Goal: Task Accomplishment & Management: Complete application form

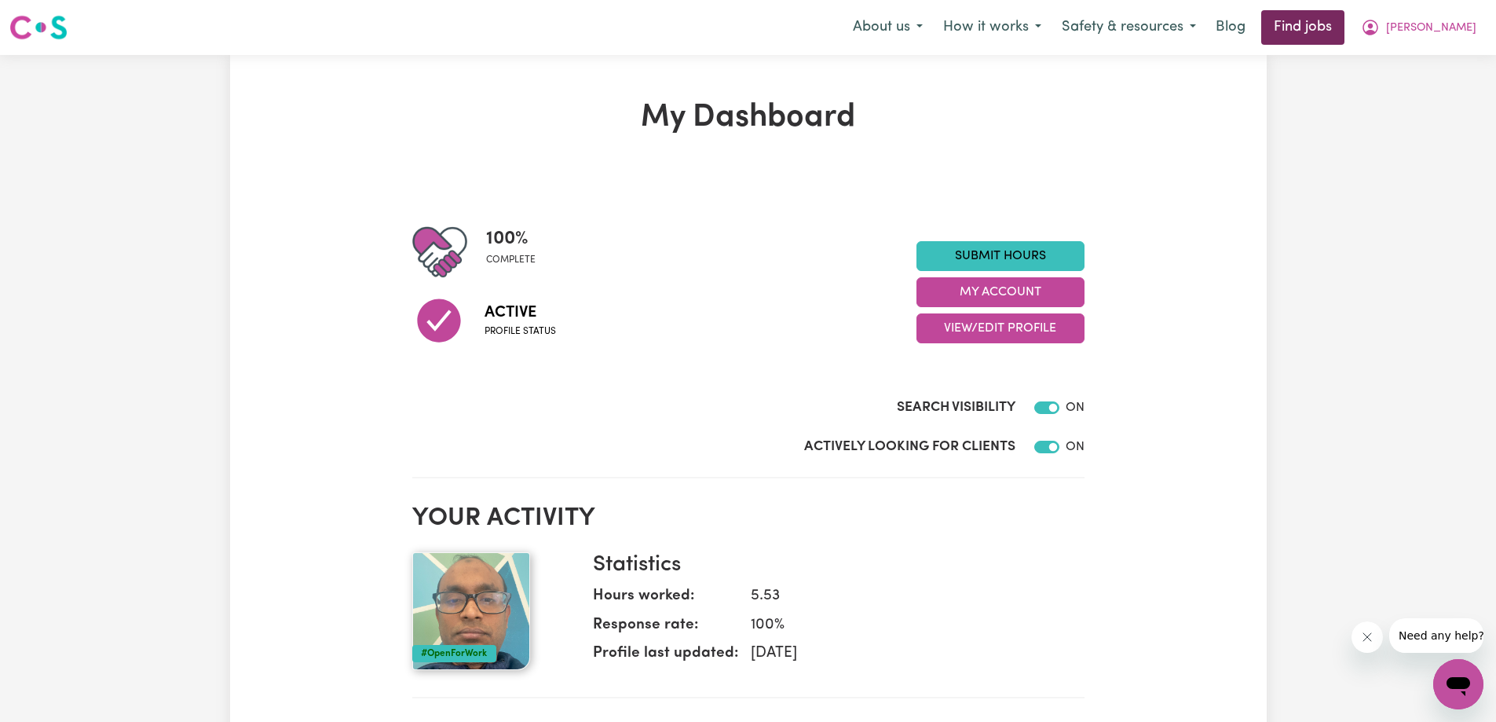
click at [1312, 25] on link "Find jobs" at bounding box center [1302, 27] width 83 height 35
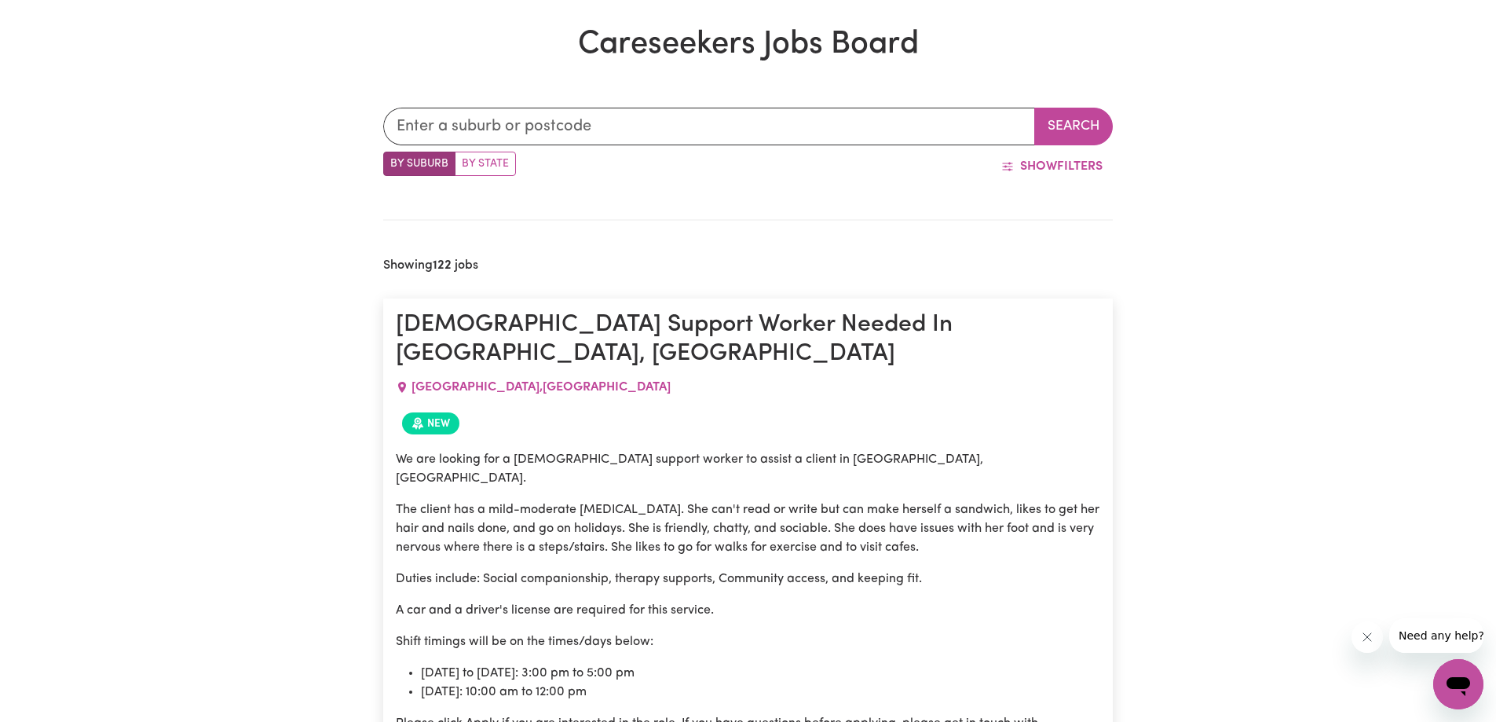
scroll to position [485, 0]
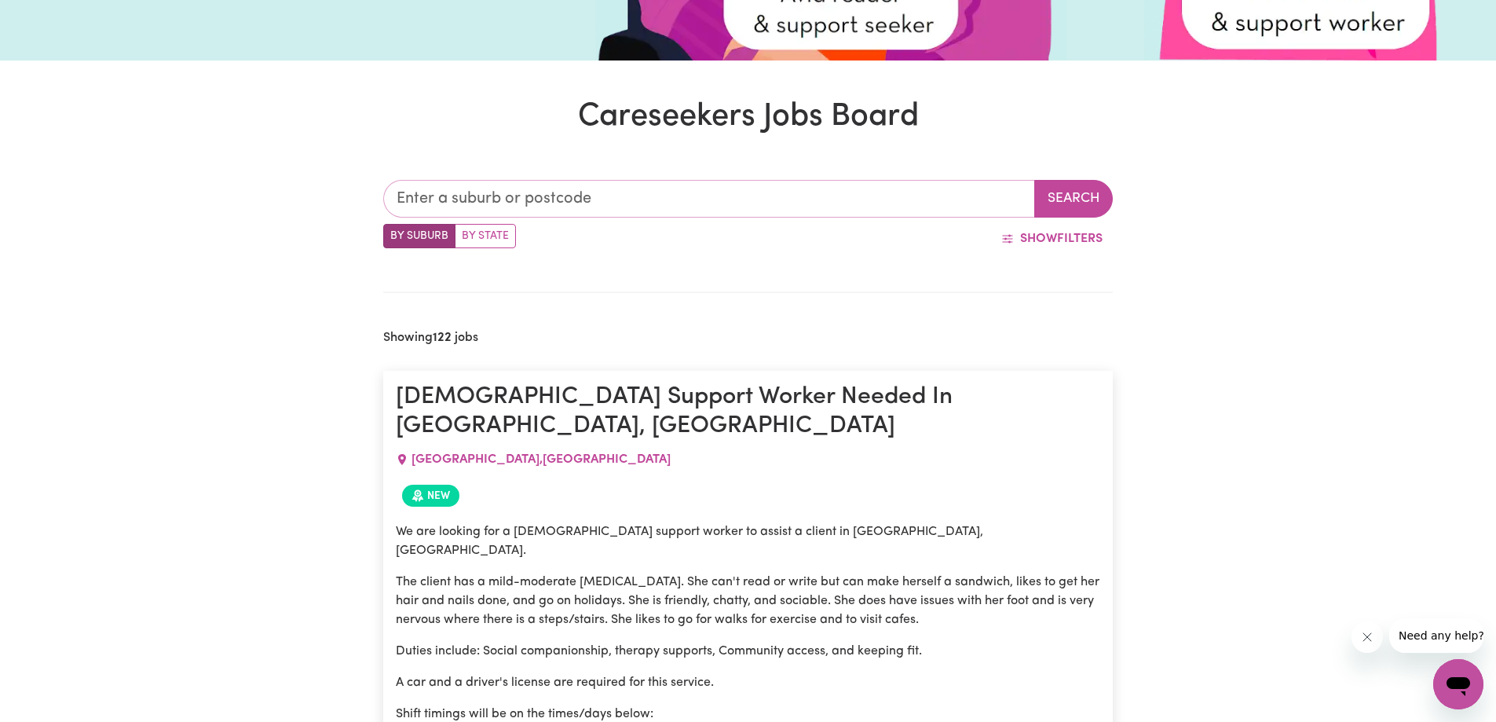
click at [490, 205] on input "text" at bounding box center [709, 199] width 652 height 38
type input "wil"
type input "wilBERFORCE, [GEOGRAPHIC_DATA], 2756"
type input "[PERSON_NAME]"
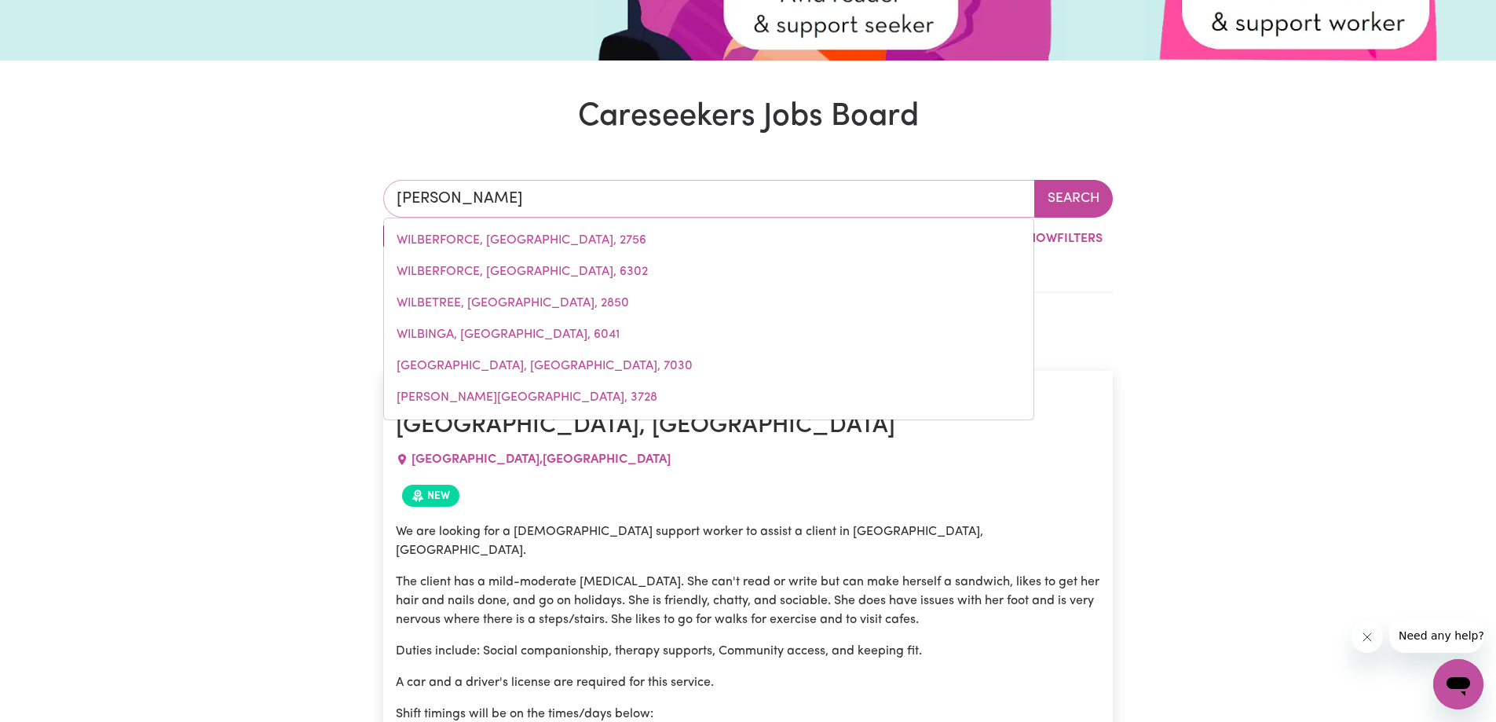
type input "wilto"
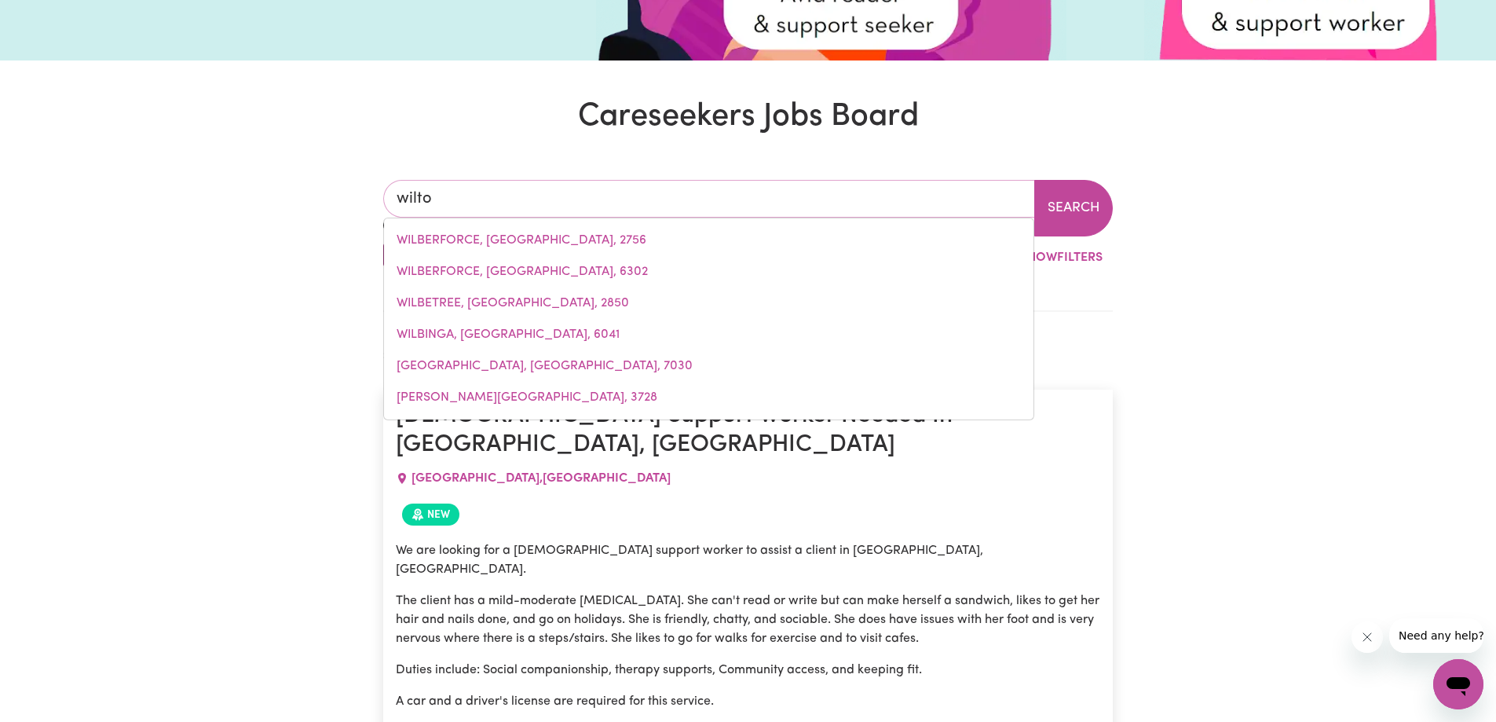
type input "wiltoN, [GEOGRAPHIC_DATA], 2571"
type input "wilton"
type input "[GEOGRAPHIC_DATA], [GEOGRAPHIC_DATA], 2571"
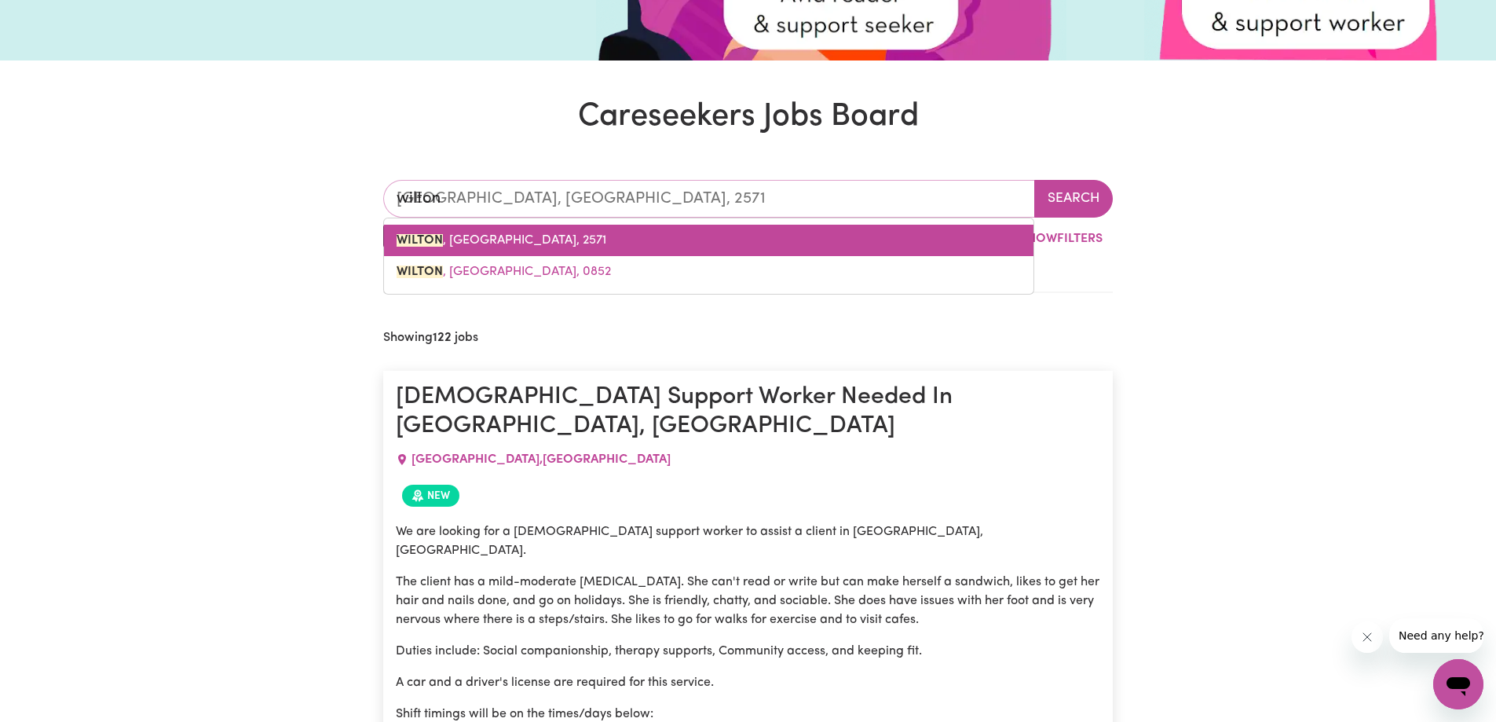
click at [480, 248] on link "[GEOGRAPHIC_DATA] , [GEOGRAPHIC_DATA], 2571" at bounding box center [709, 240] width 650 height 31
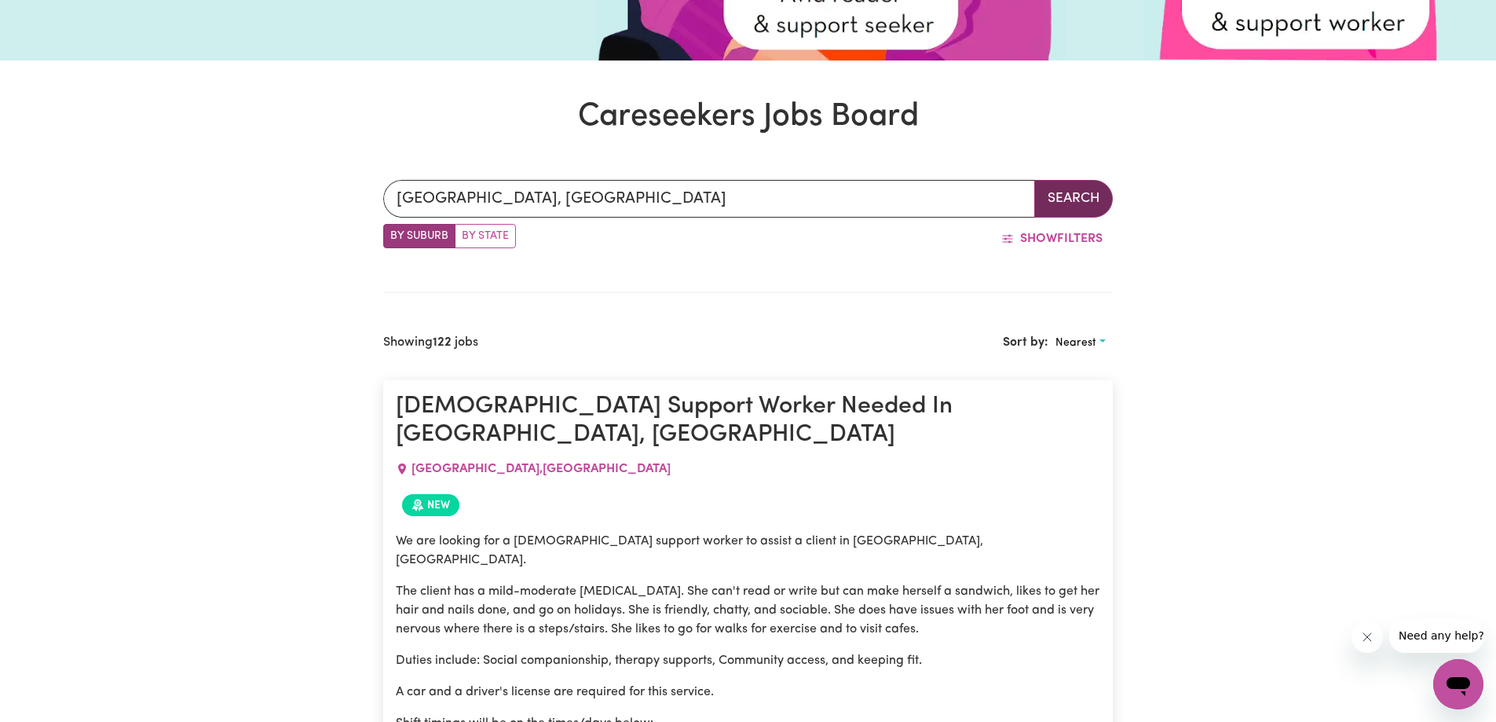
click at [1092, 198] on button "Search" at bounding box center [1073, 199] width 79 height 38
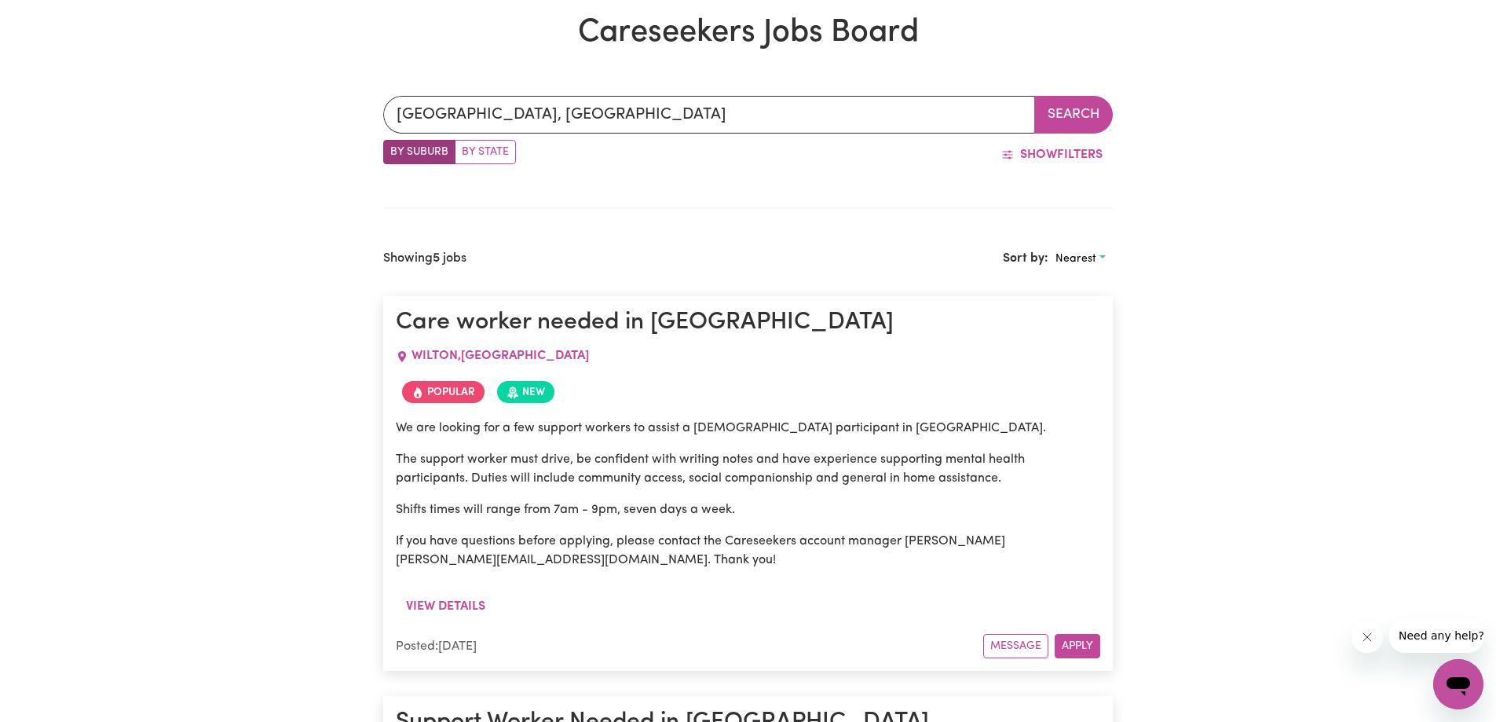
scroll to position [642, 0]
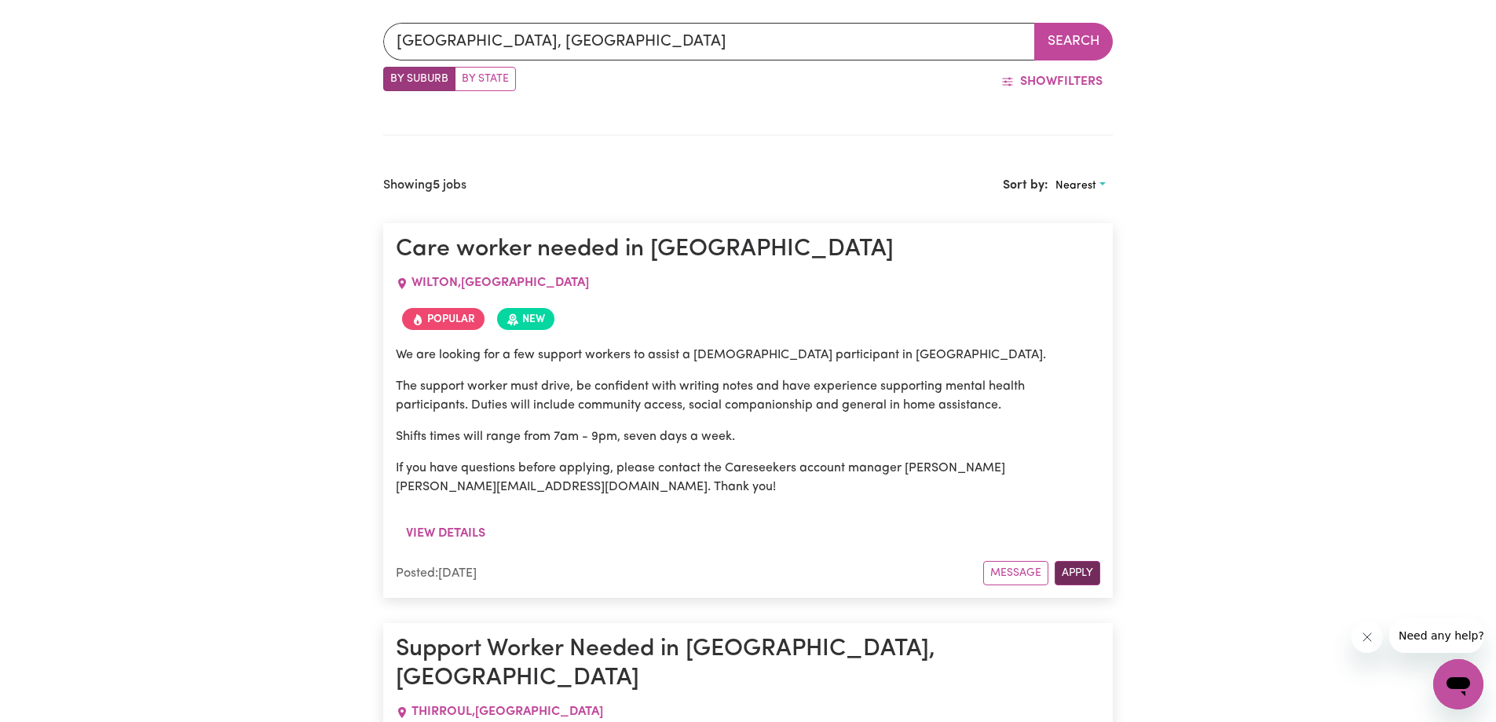
click at [1096, 577] on button "Apply" at bounding box center [1078, 573] width 46 height 24
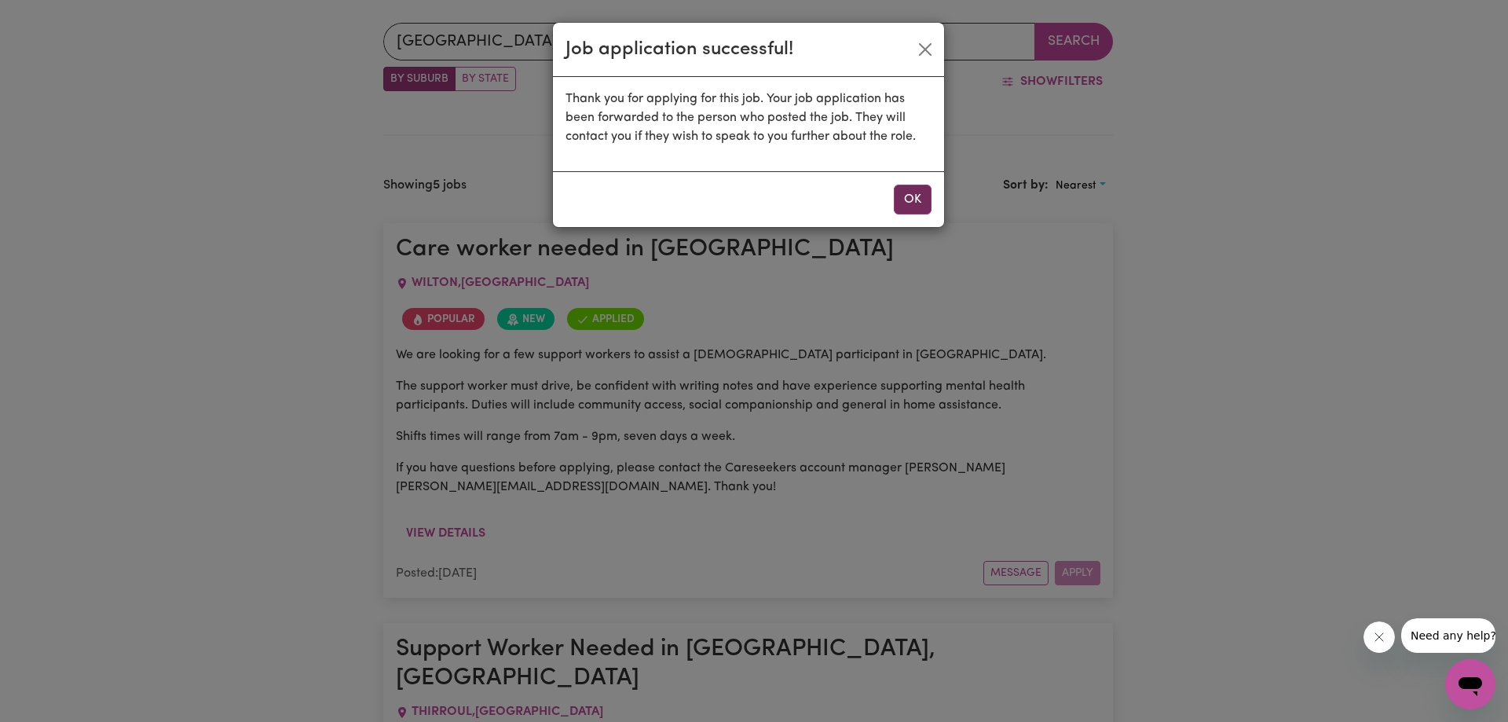
click at [913, 208] on button "OK" at bounding box center [913, 200] width 38 height 30
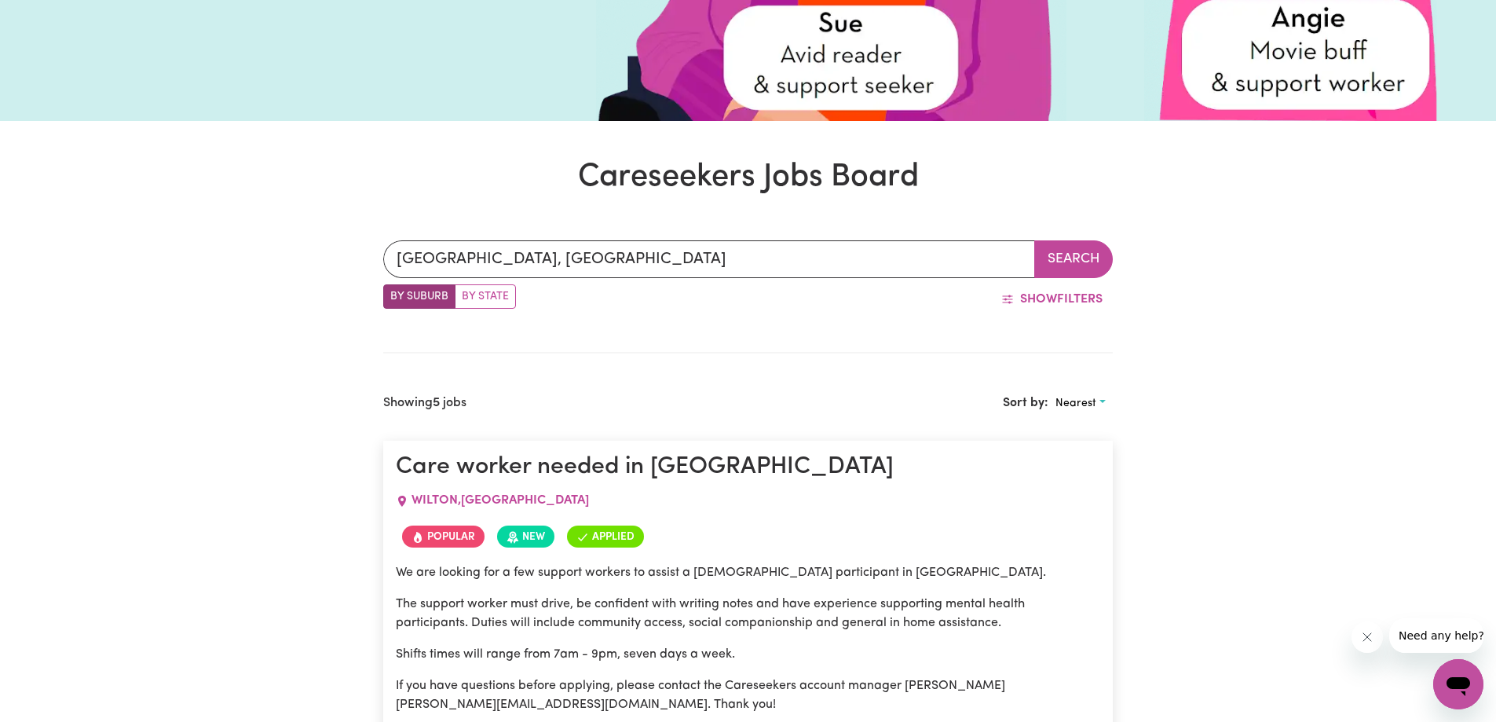
scroll to position [93, 0]
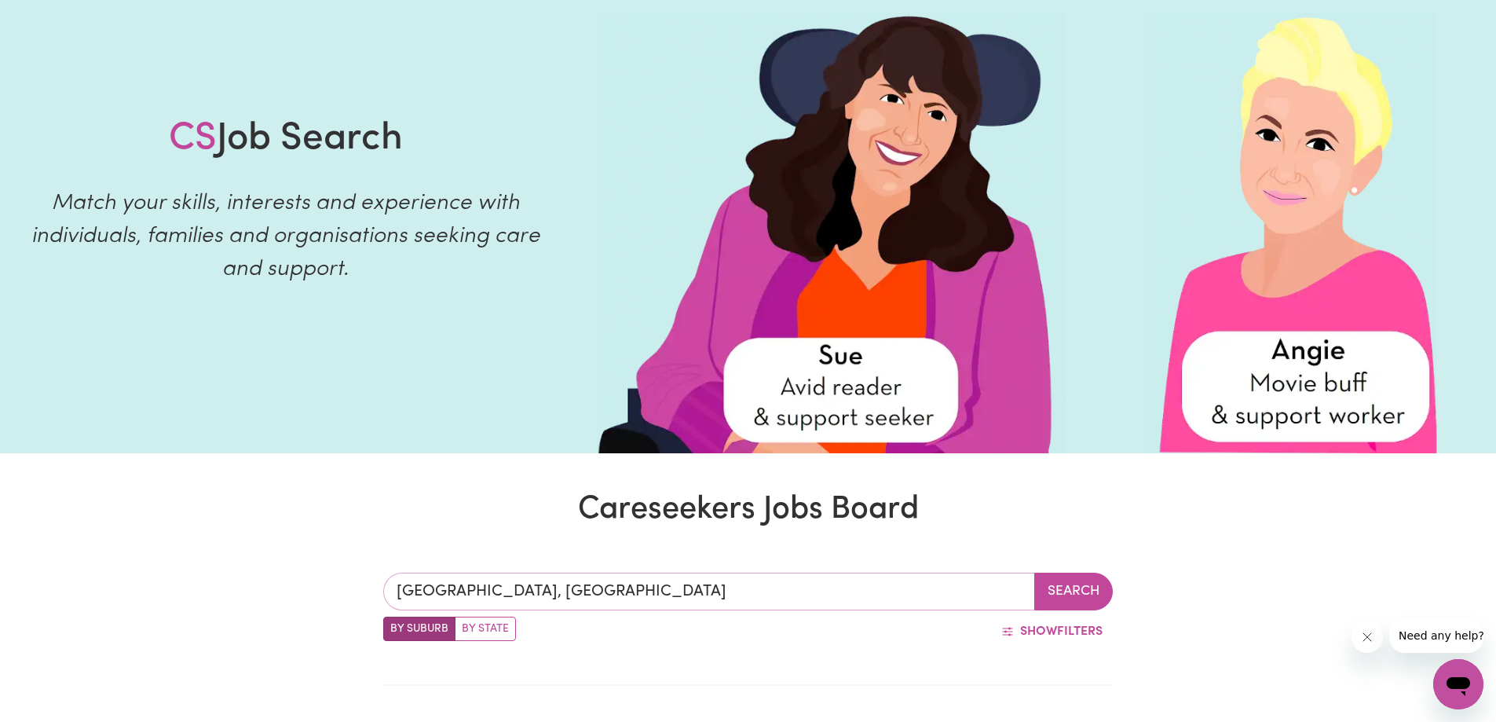
type input "[GEOGRAPHIC_DATA], [GEOGRAPHIC_DATA], 2571"
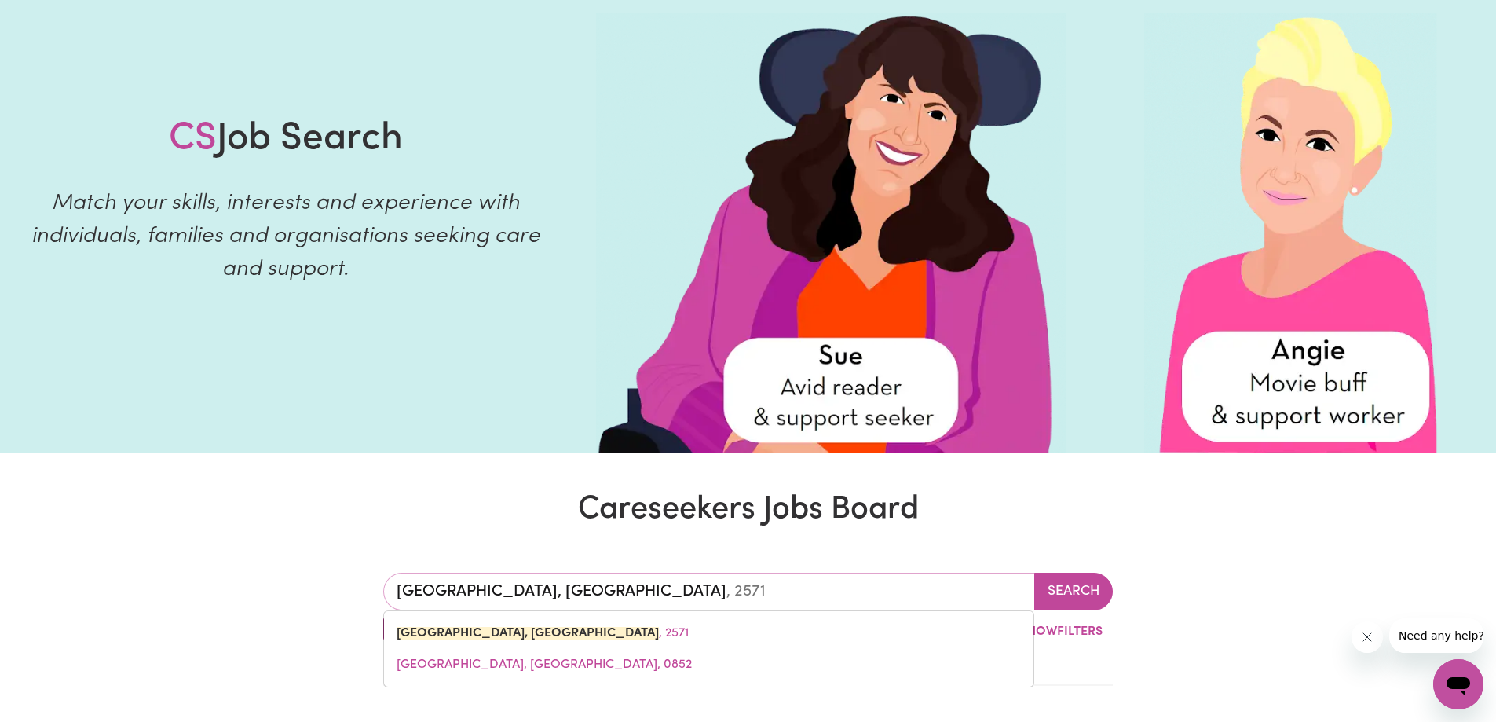
drag, startPoint x: 609, startPoint y: 590, endPoint x: 289, endPoint y: 594, distance: 320.5
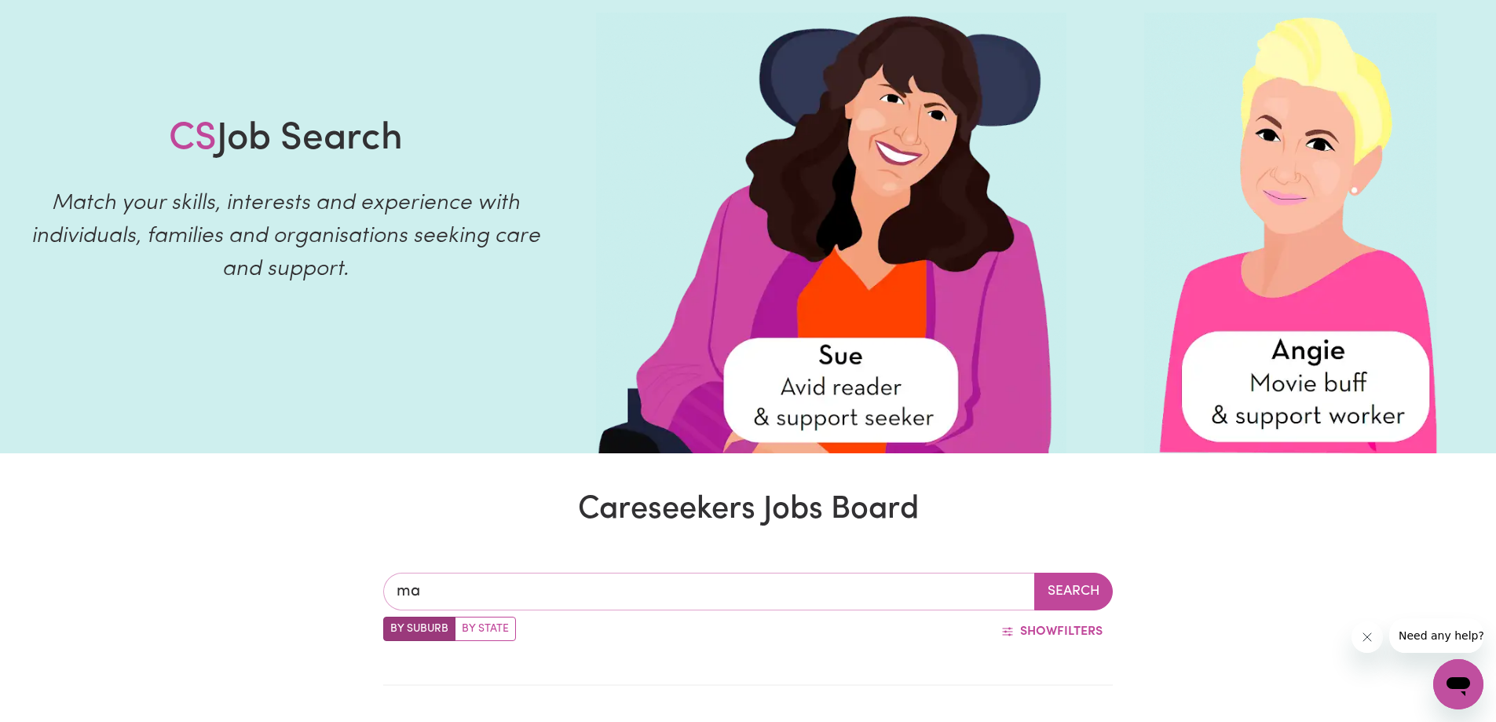
type input "mac"
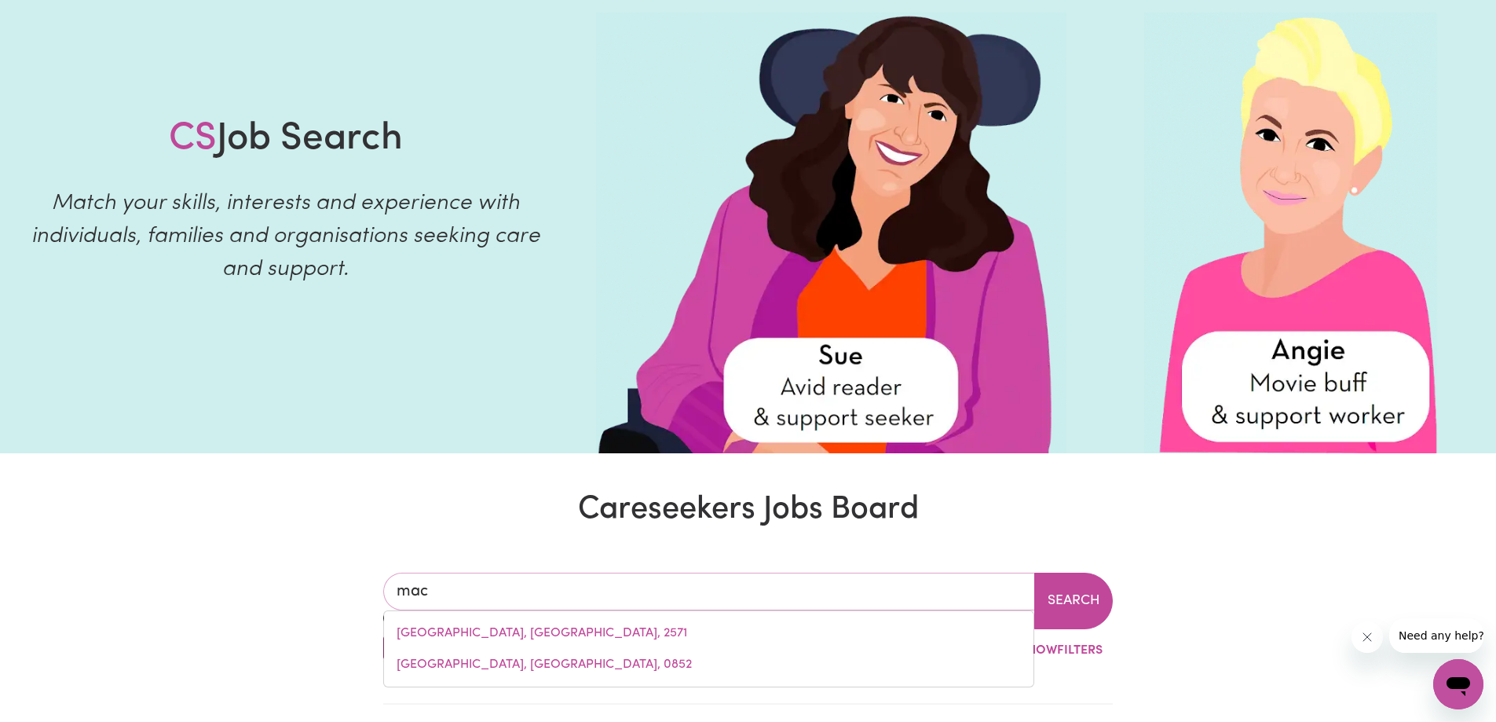
type input "macALISTER, [GEOGRAPHIC_DATA], 4406"
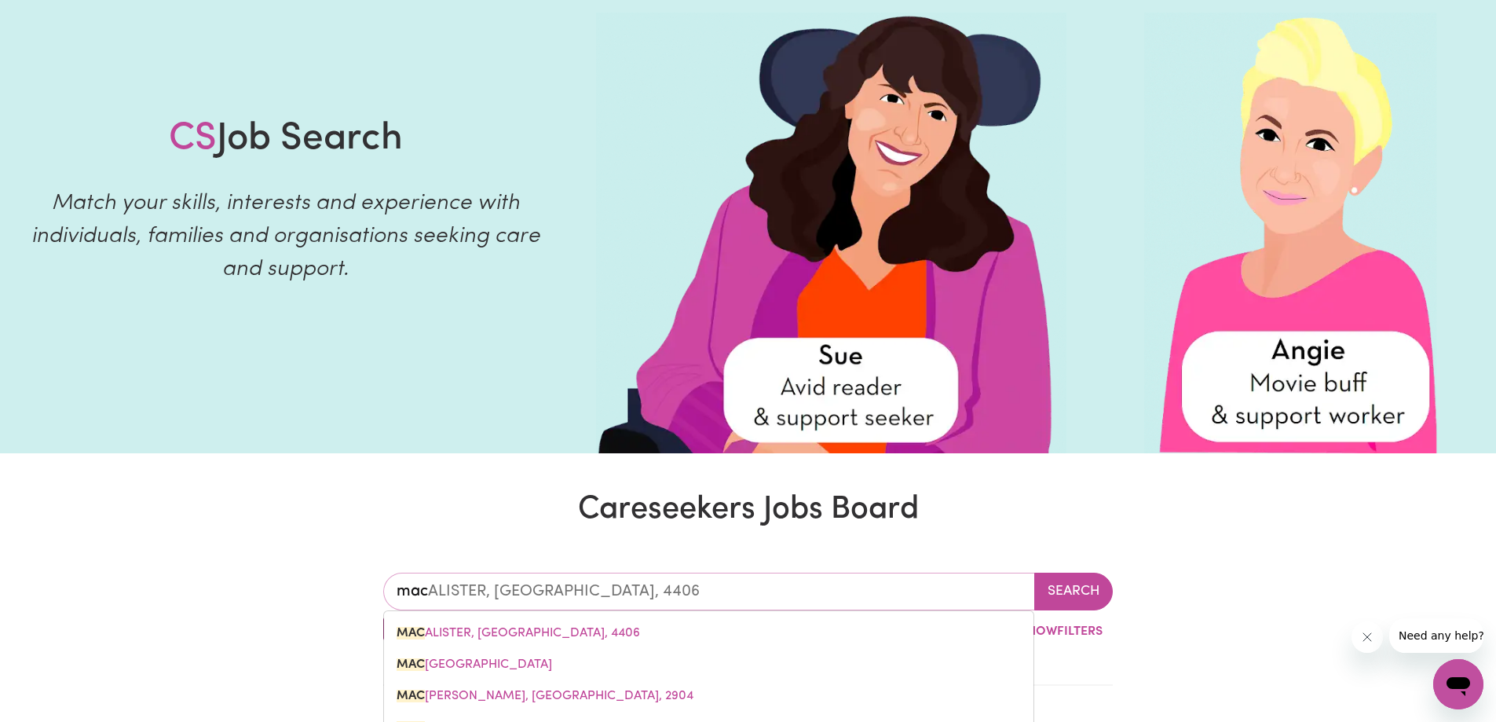
type input "macu"
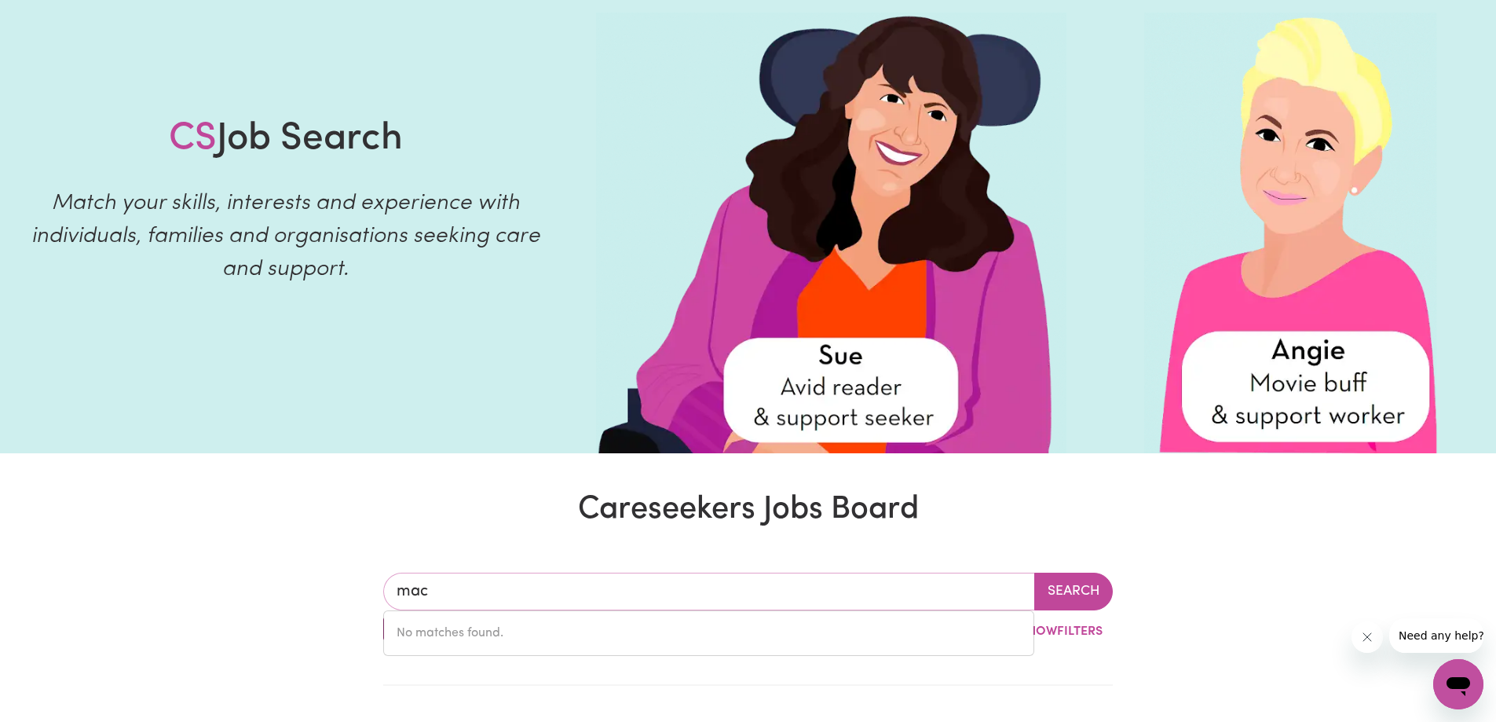
type input "ma"
type input "m"
type input "Mac"
type input "MacALISTER, [GEOGRAPHIC_DATA], 4406"
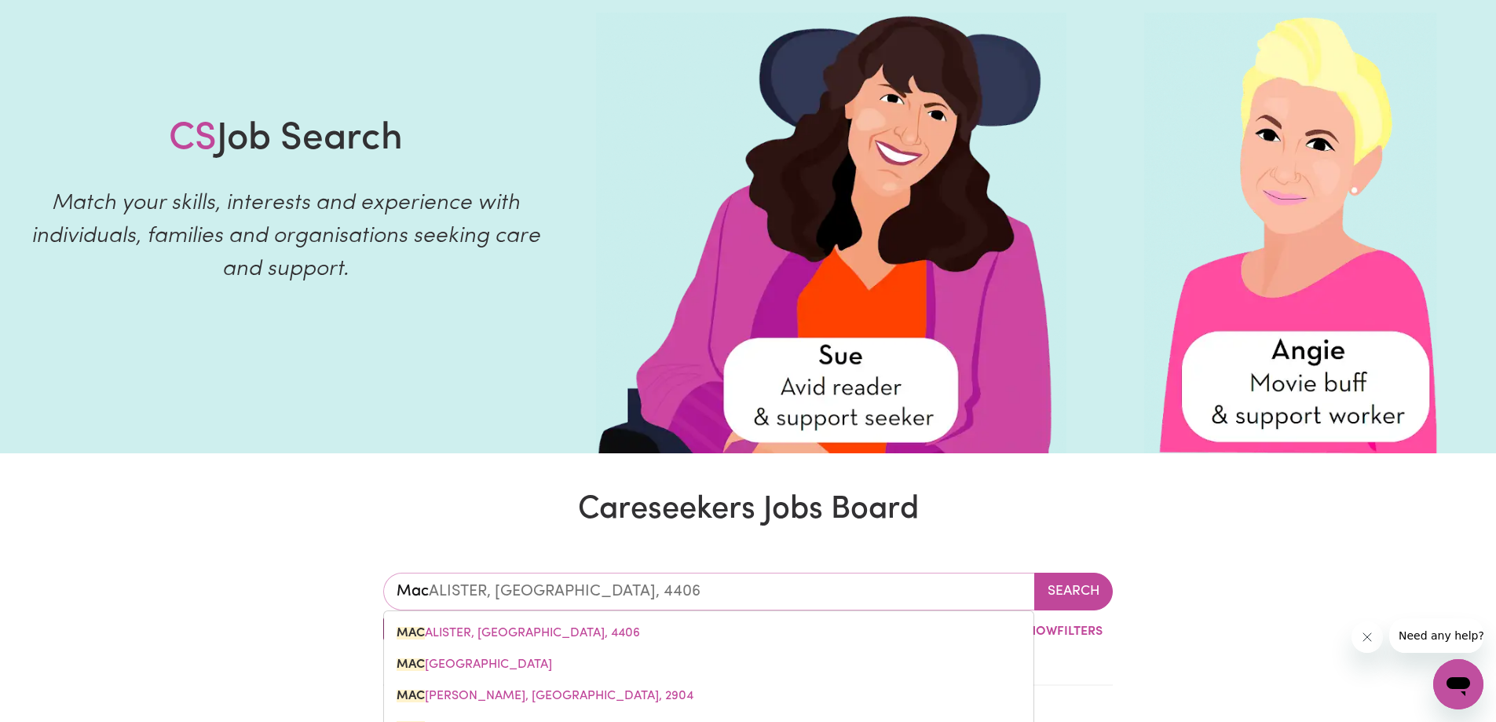
type input "Maca"
type input "MacaLISTER, [GEOGRAPHIC_DATA], 4406"
type input "Macar"
type input "Macarth"
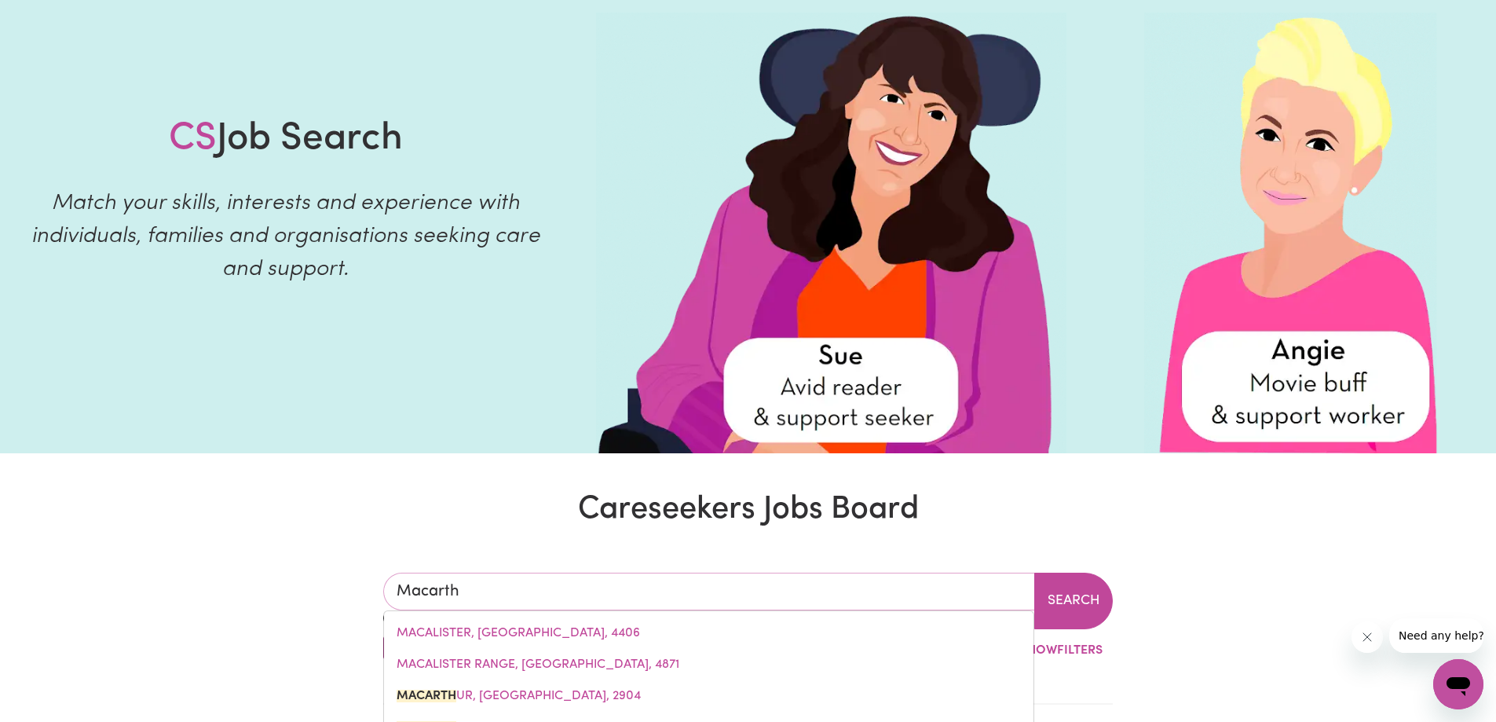
type input "MacarthUR, [GEOGRAPHIC_DATA], 2904"
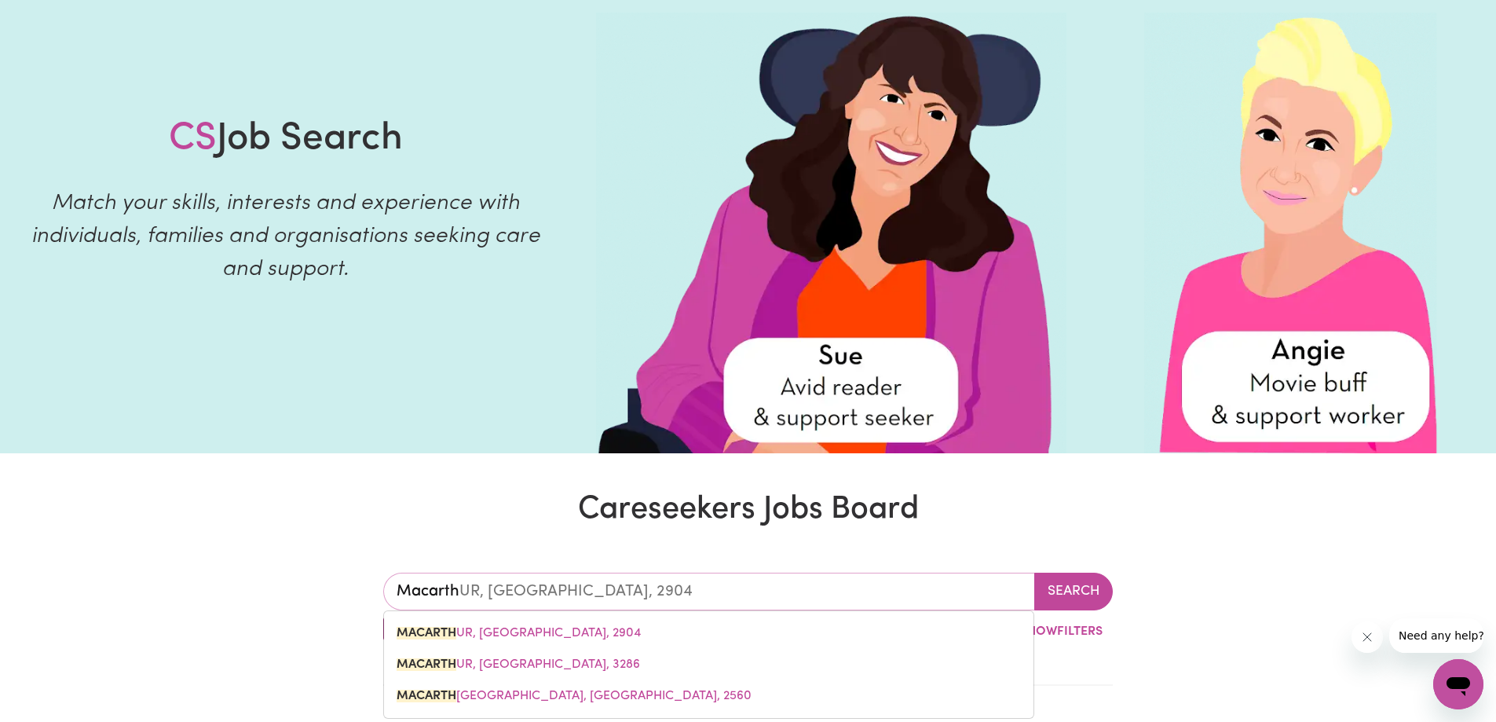
type input "Macarthu"
type input "MacarthuR, [GEOGRAPHIC_DATA], 2904"
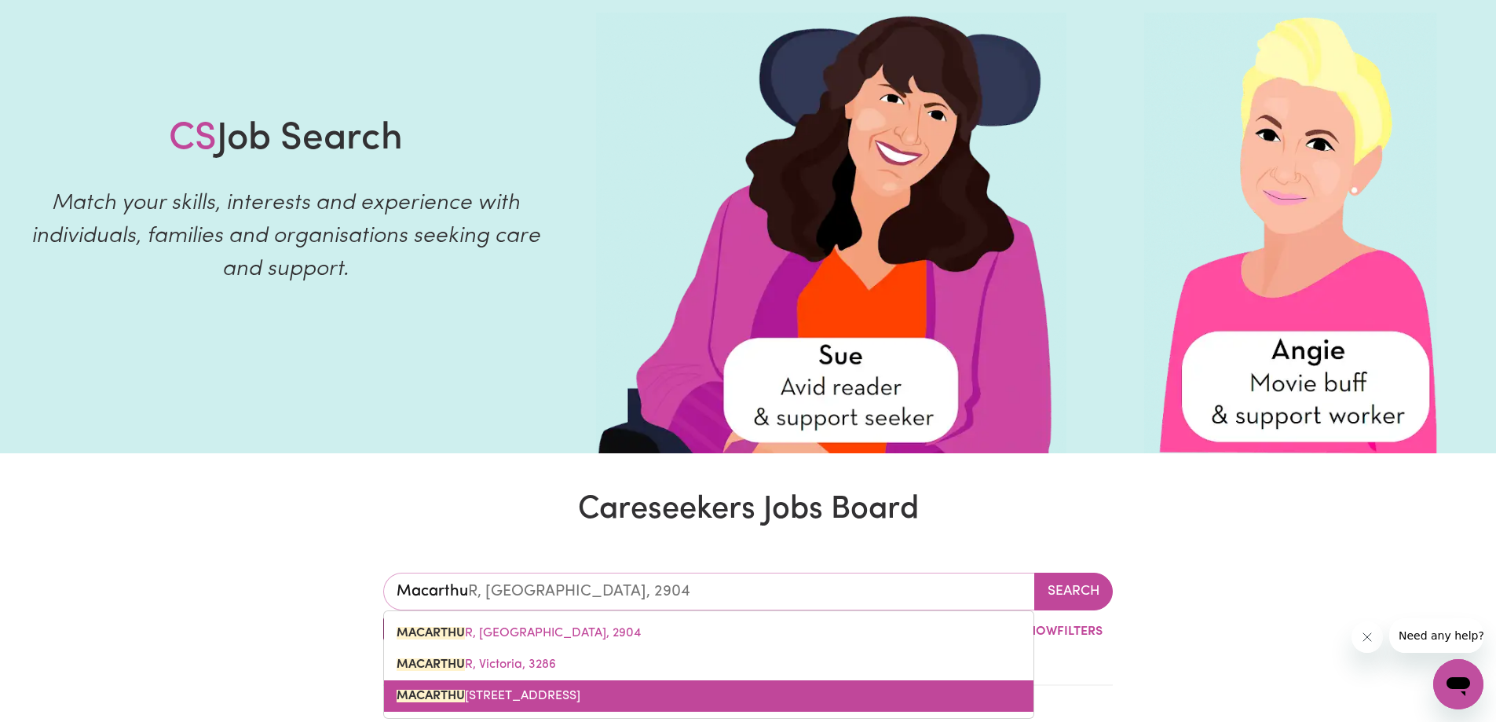
click at [580, 701] on span "[STREET_ADDRESS]" at bounding box center [489, 696] width 184 height 13
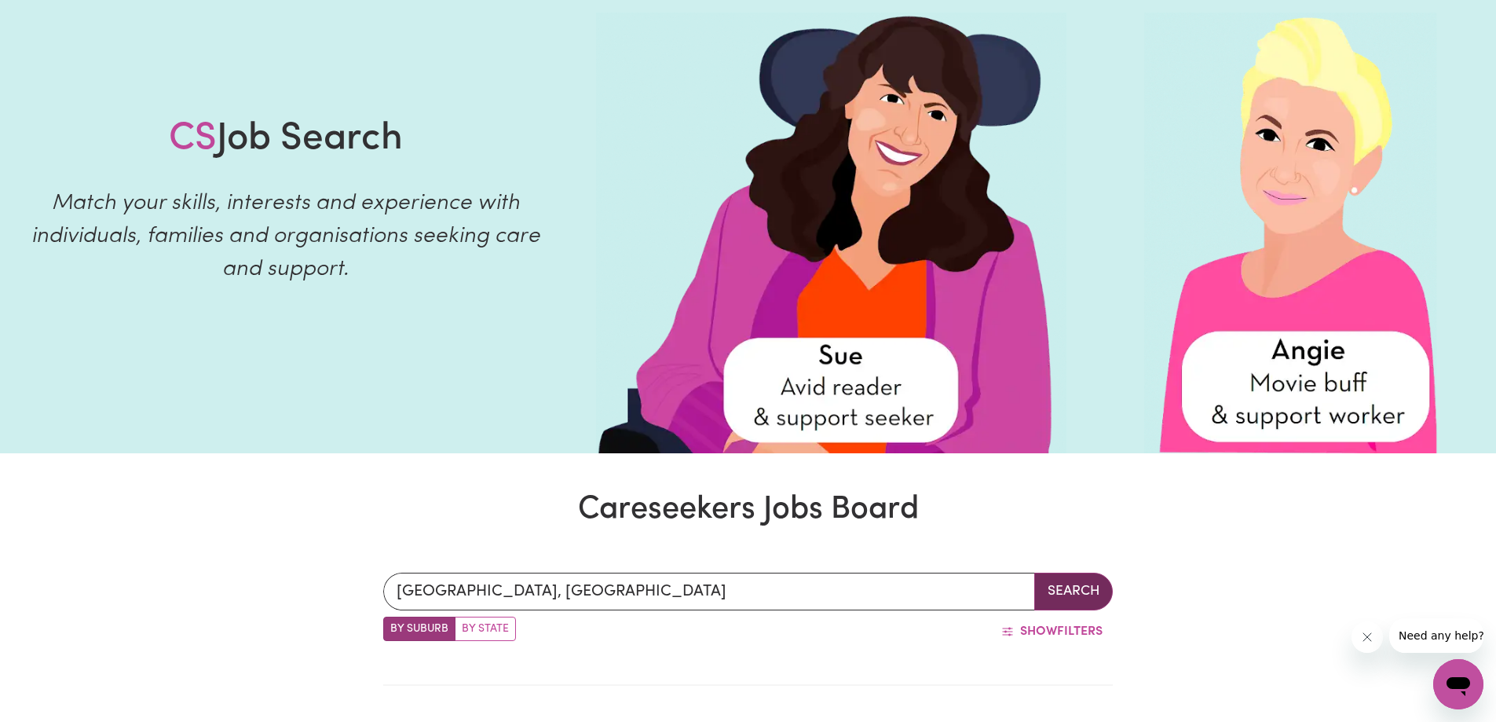
click at [1083, 582] on button "Search" at bounding box center [1073, 592] width 79 height 38
click at [1063, 587] on button "Search" at bounding box center [1073, 592] width 79 height 38
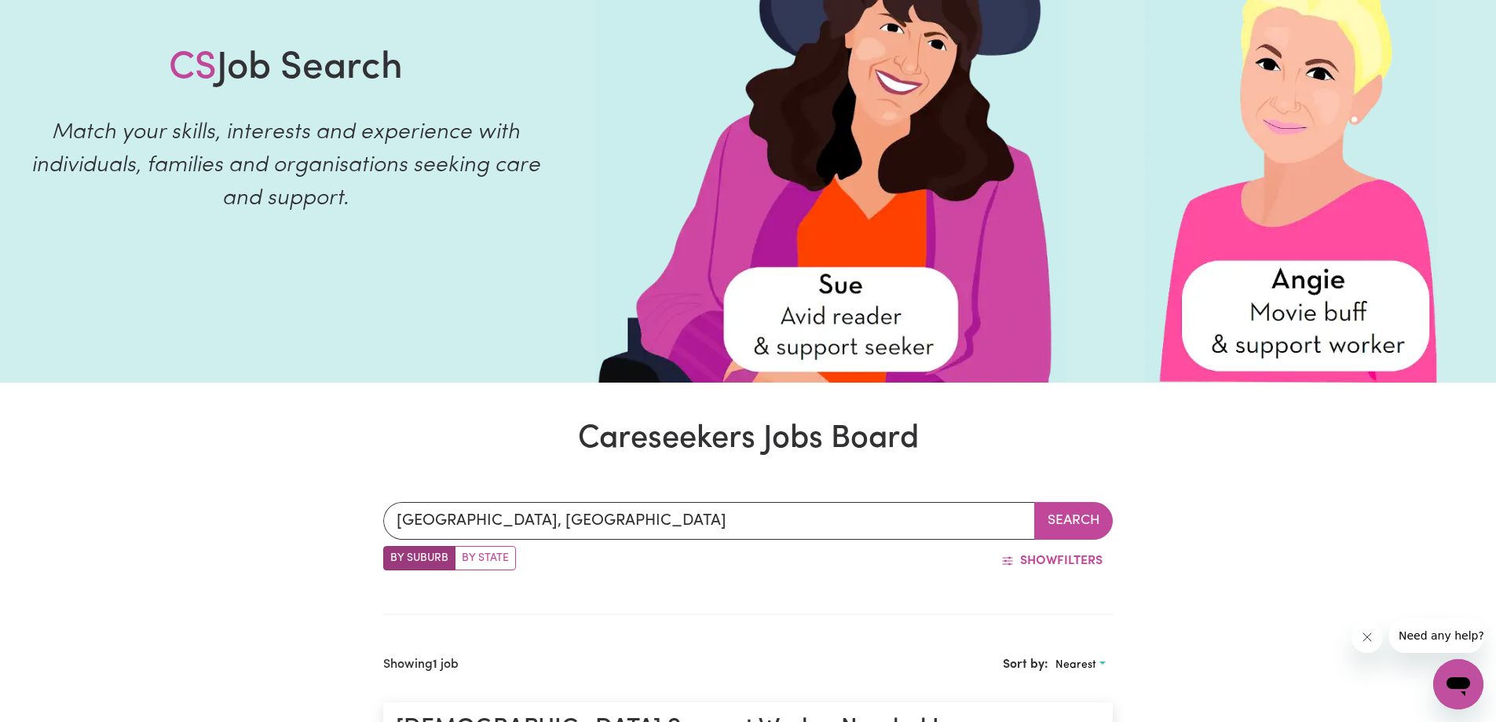
scroll to position [93, 0]
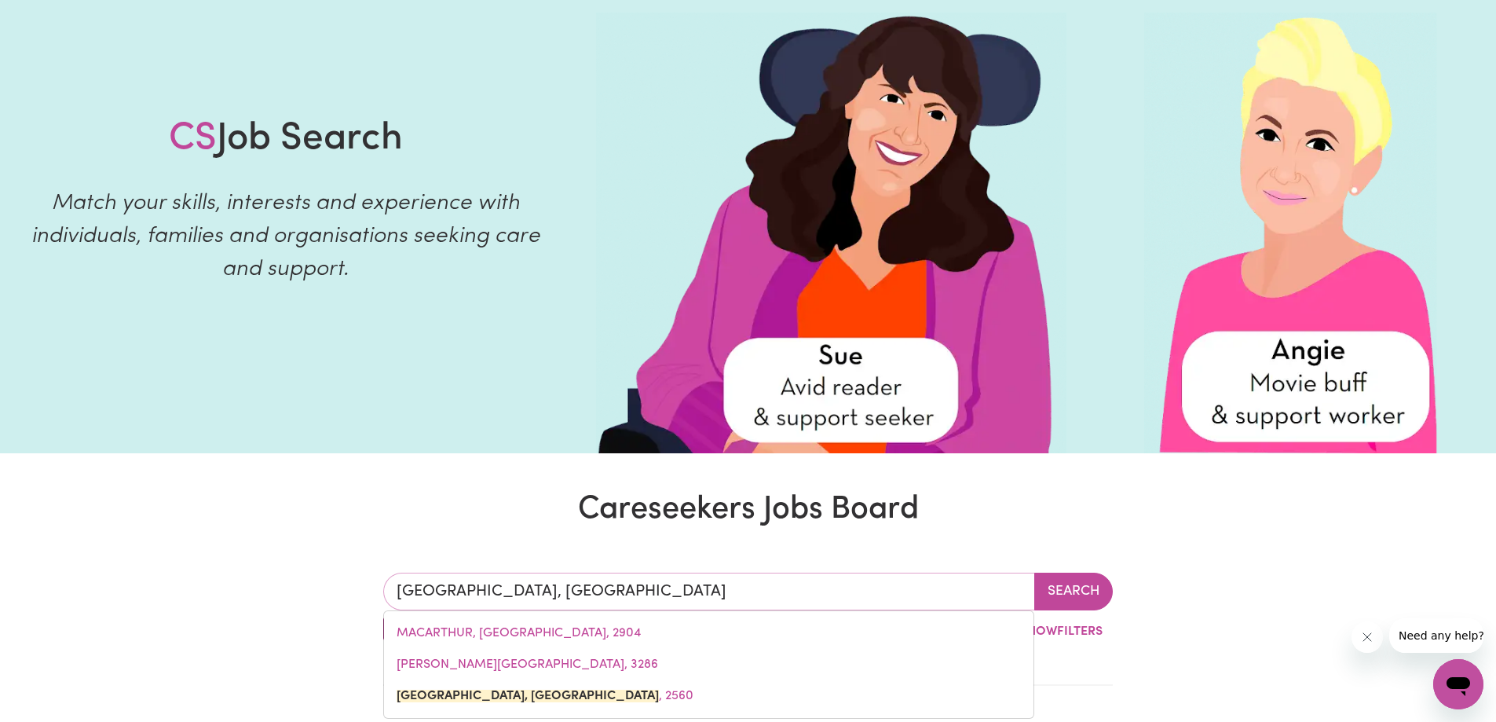
drag, startPoint x: 703, startPoint y: 597, endPoint x: 282, endPoint y: 601, distance: 421.0
type input "liver"
type input "[GEOGRAPHIC_DATA], [GEOGRAPHIC_DATA], 2170"
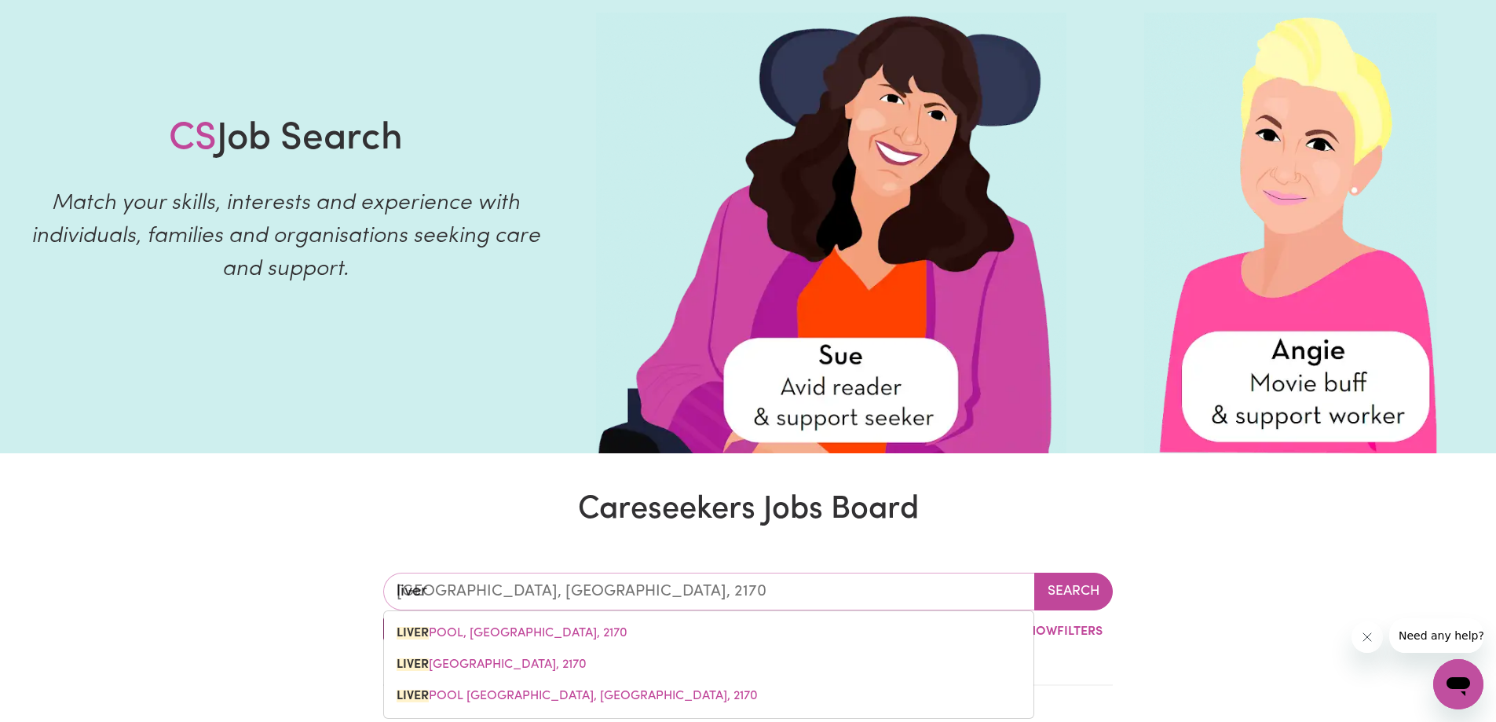
type input "liverp"
type input "liverpOOL, [GEOGRAPHIC_DATA], 2170"
type input "liverpo"
type input "liverpoOL, [GEOGRAPHIC_DATA], 2170"
type input "liverpoo"
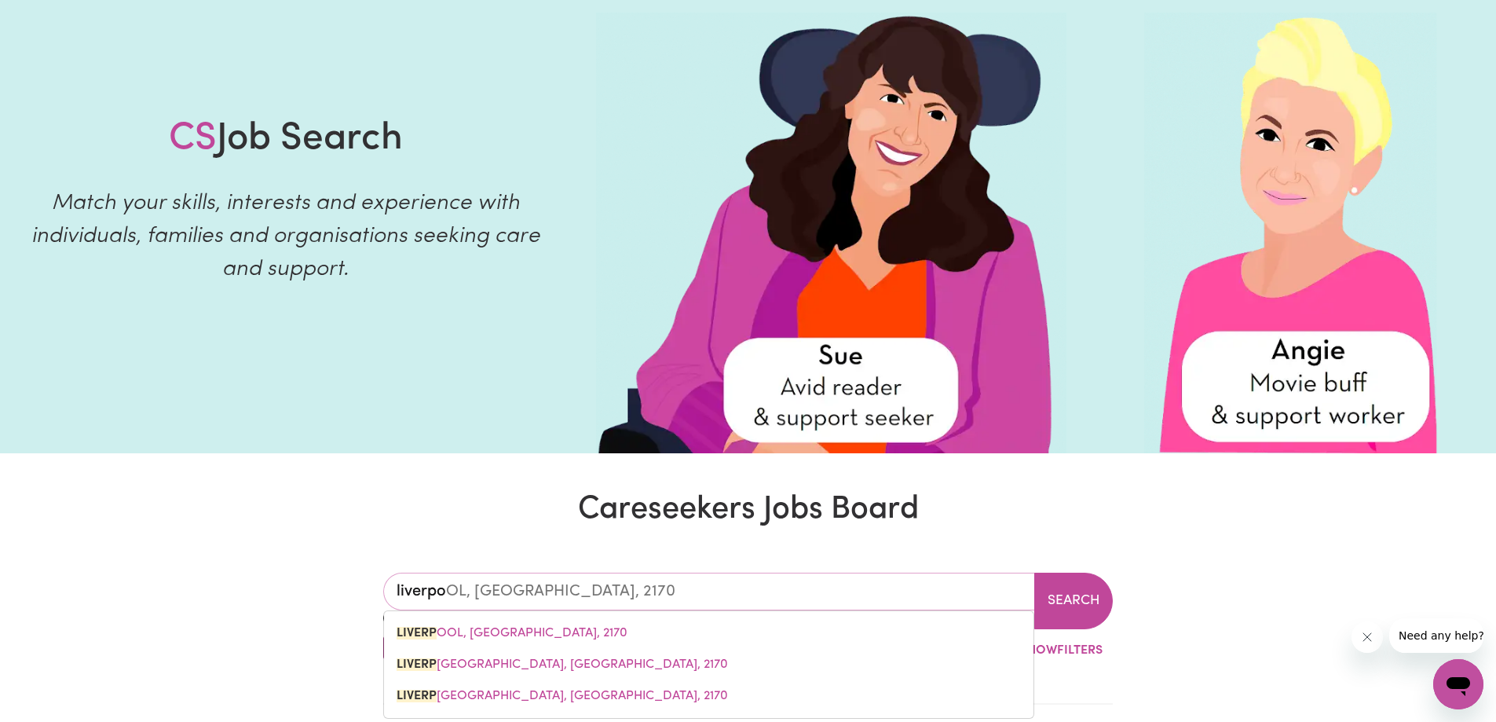
type input "liverpooL, [GEOGRAPHIC_DATA], 2170"
type input "[GEOGRAPHIC_DATA]"
type input "[GEOGRAPHIC_DATA], [GEOGRAPHIC_DATA], 2170"
click at [548, 629] on span "[GEOGRAPHIC_DATA] , [GEOGRAPHIC_DATA], 2170" at bounding box center [512, 633] width 231 height 13
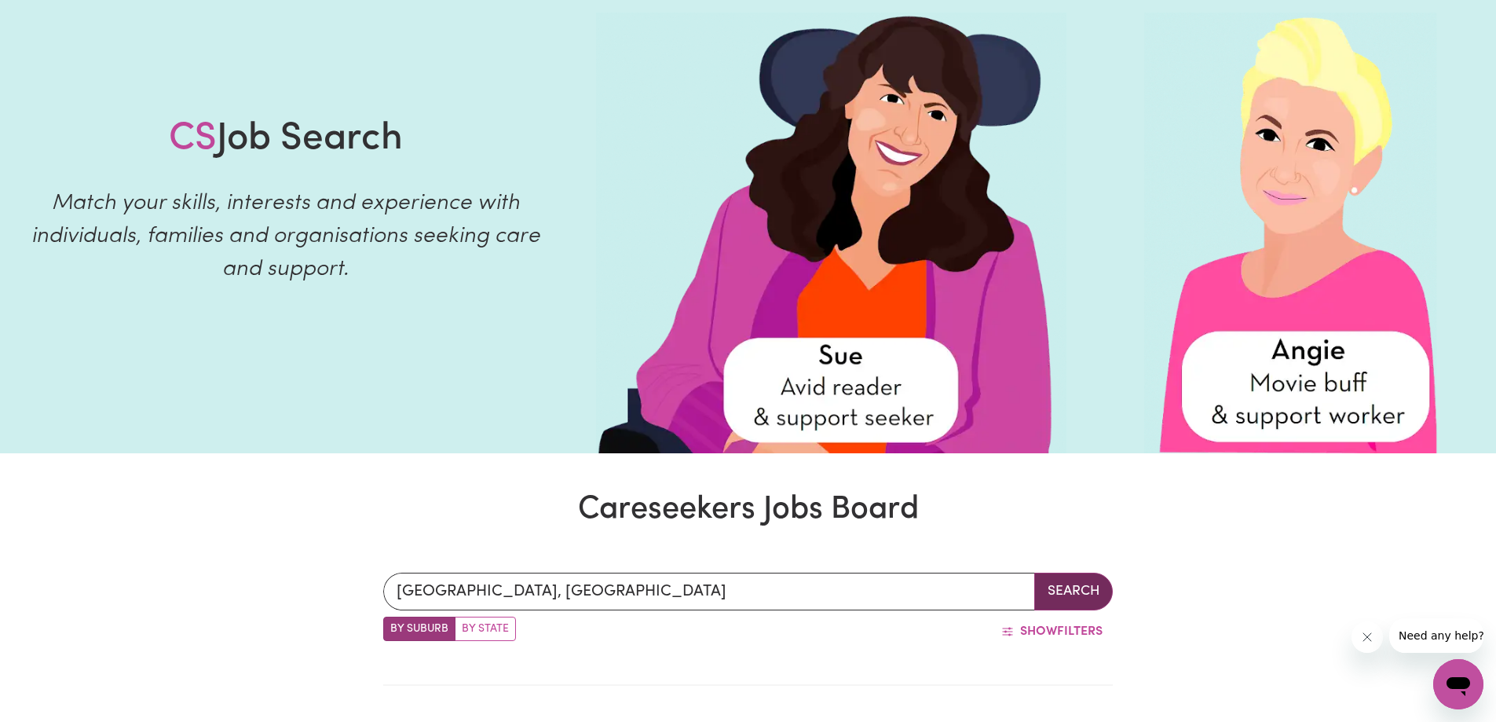
click at [1084, 598] on button "Search" at bounding box center [1073, 592] width 79 height 38
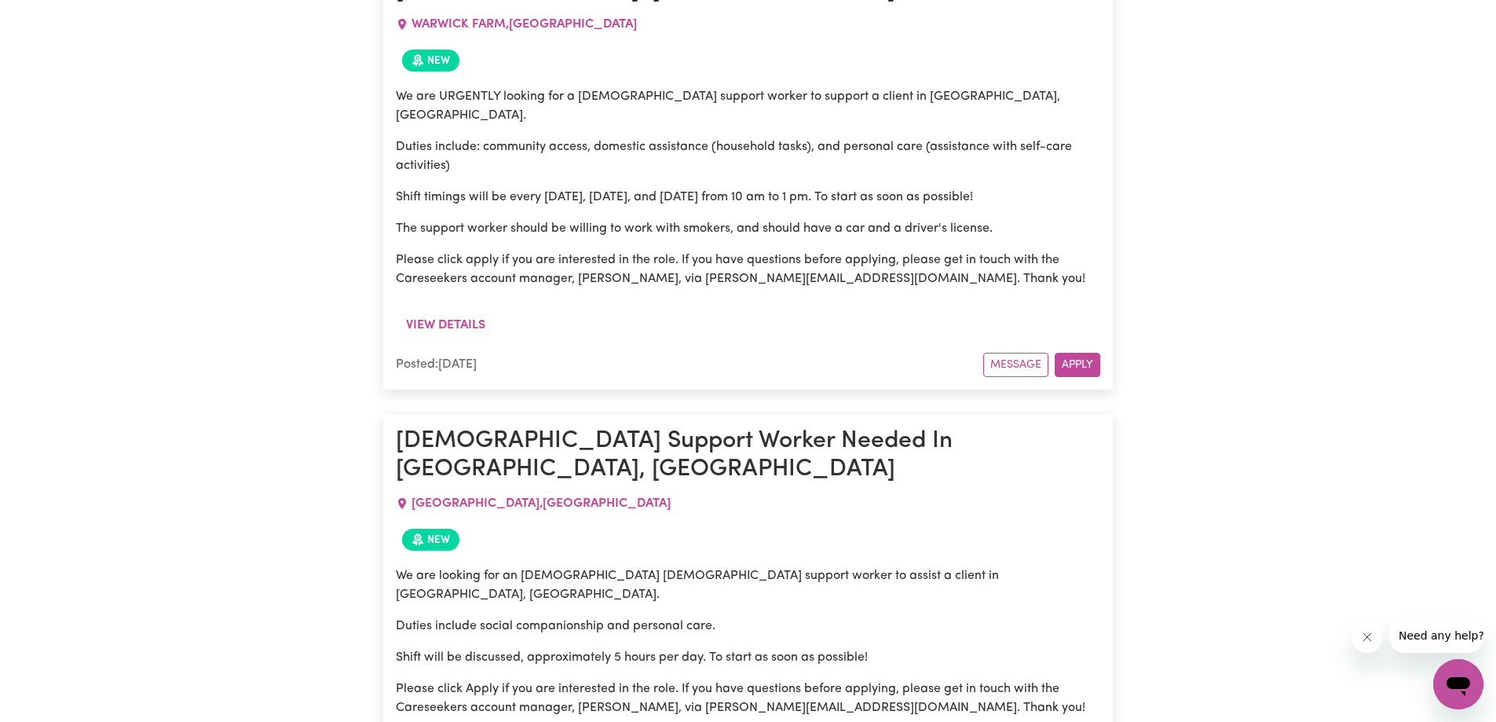
scroll to position [1506, 0]
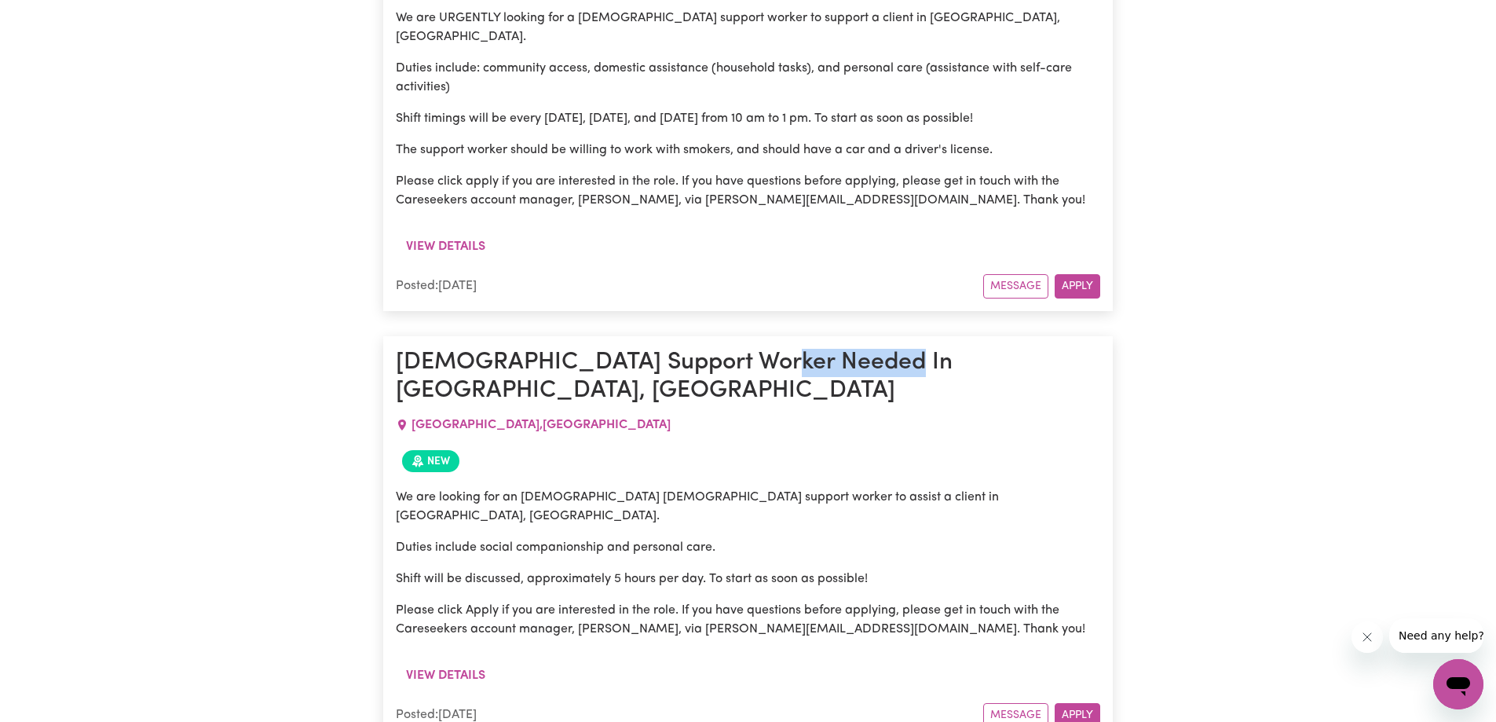
drag, startPoint x: 880, startPoint y: 269, endPoint x: 757, endPoint y: 278, distance: 123.6
click at [757, 349] on h1 "[DEMOGRAPHIC_DATA] Support Worker Needed In [GEOGRAPHIC_DATA], [GEOGRAPHIC_DATA]" at bounding box center [748, 377] width 705 height 57
copy h1 "[PERSON_NAME]"
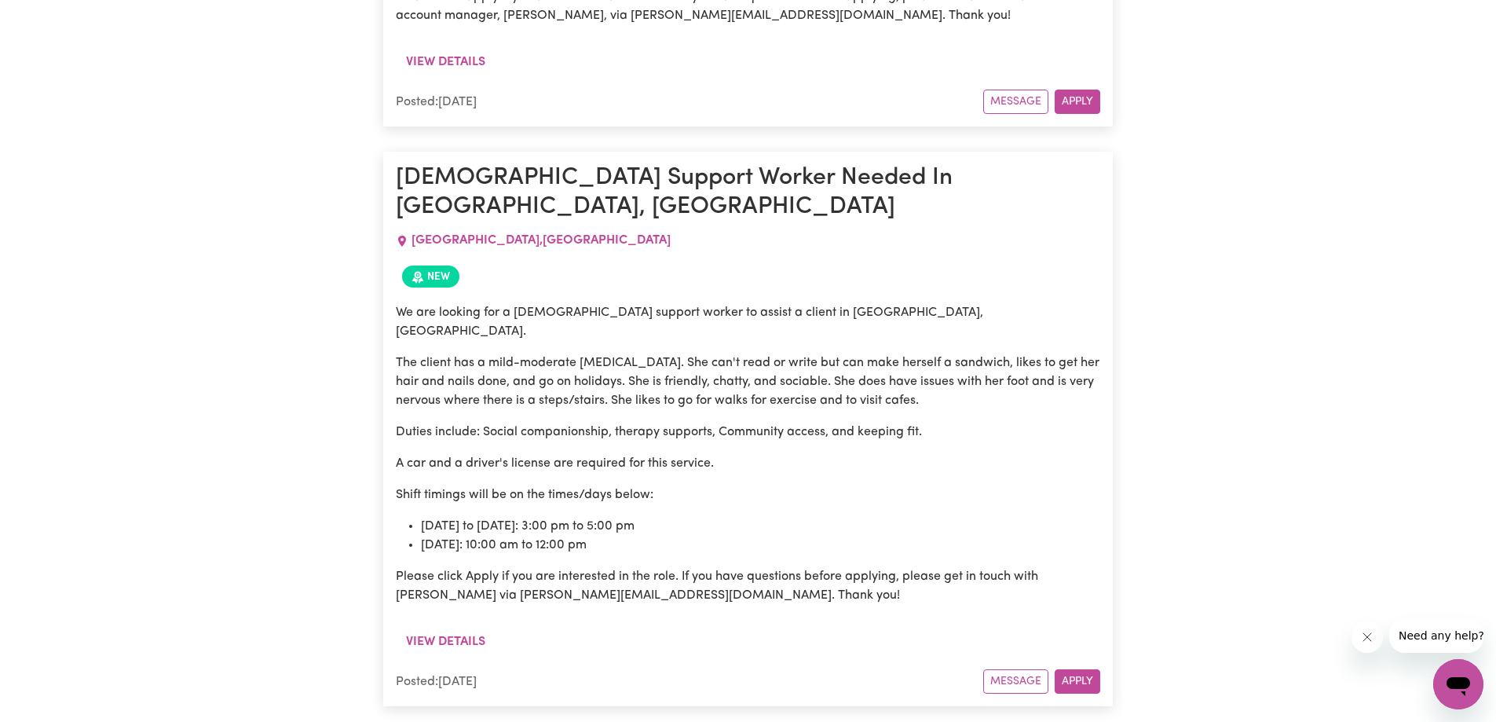
scroll to position [2213, 0]
